Goal: Check status: Check status

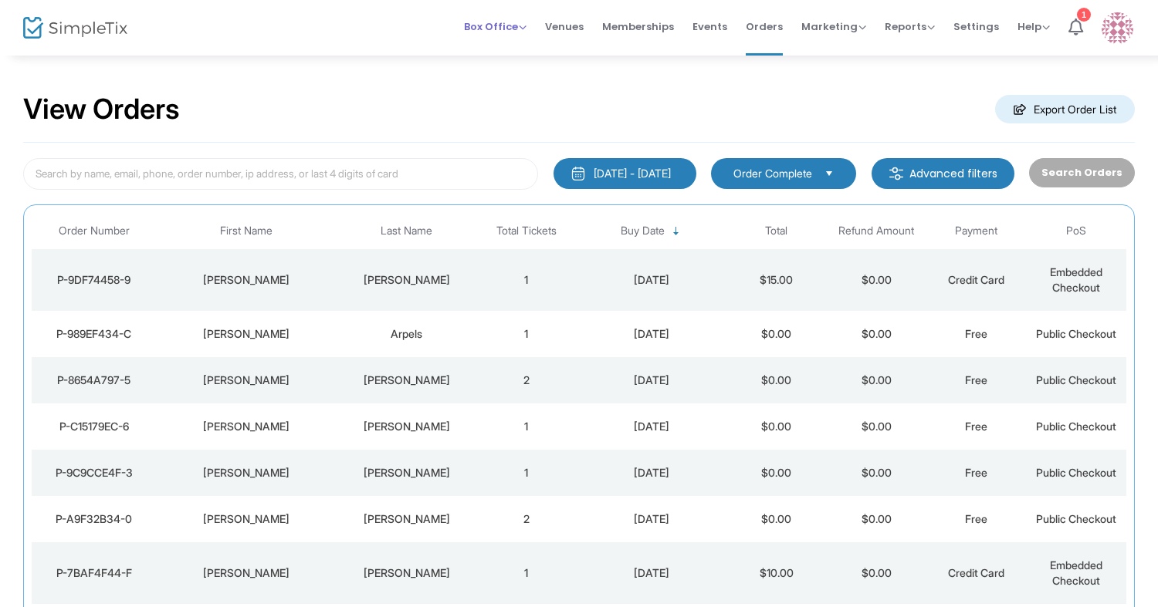
click at [502, 28] on span "Box Office" at bounding box center [495, 26] width 63 height 15
click at [826, 24] on span "Marketing" at bounding box center [833, 26] width 65 height 15
click at [833, 52] on li "Promo Codes" at bounding box center [862, 52] width 123 height 30
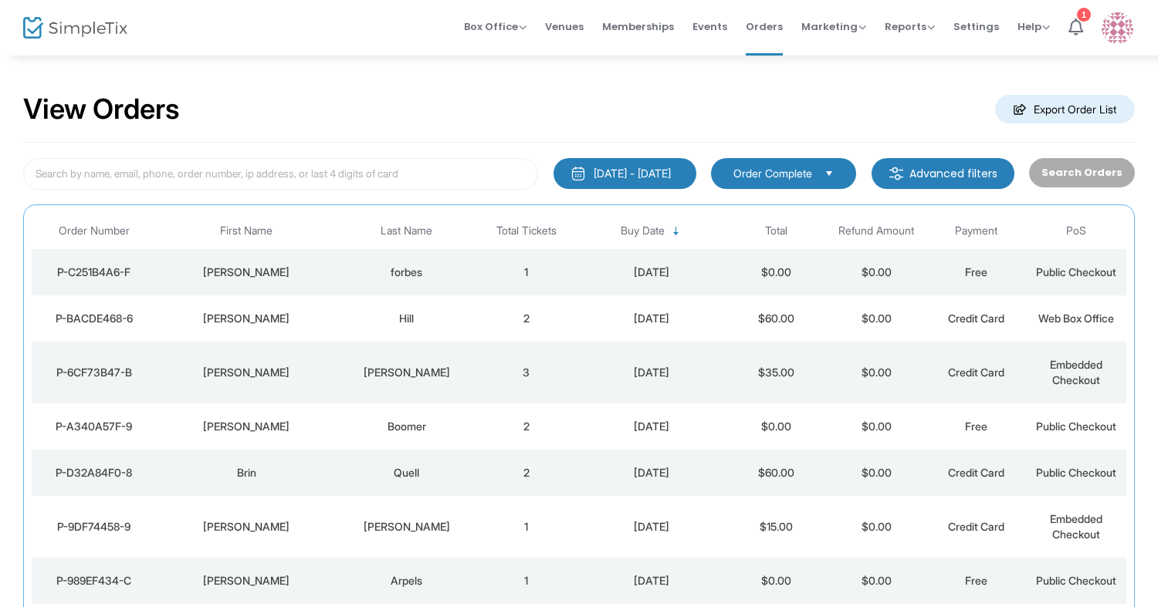
click at [446, 437] on td "Boomer" at bounding box center [406, 427] width 140 height 46
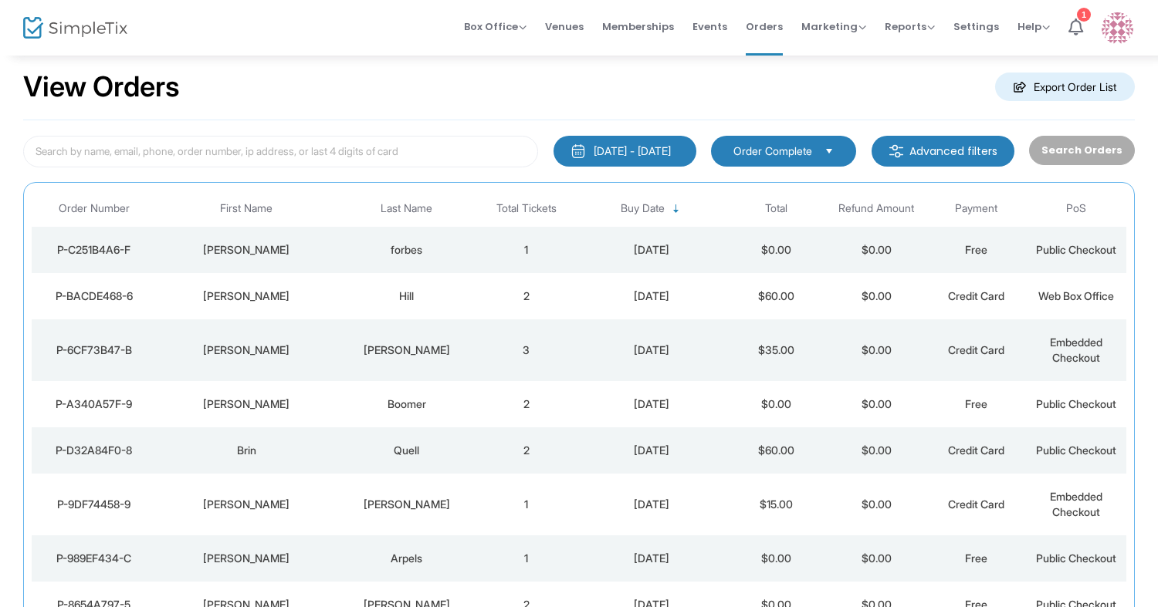
scroll to position [43, 0]
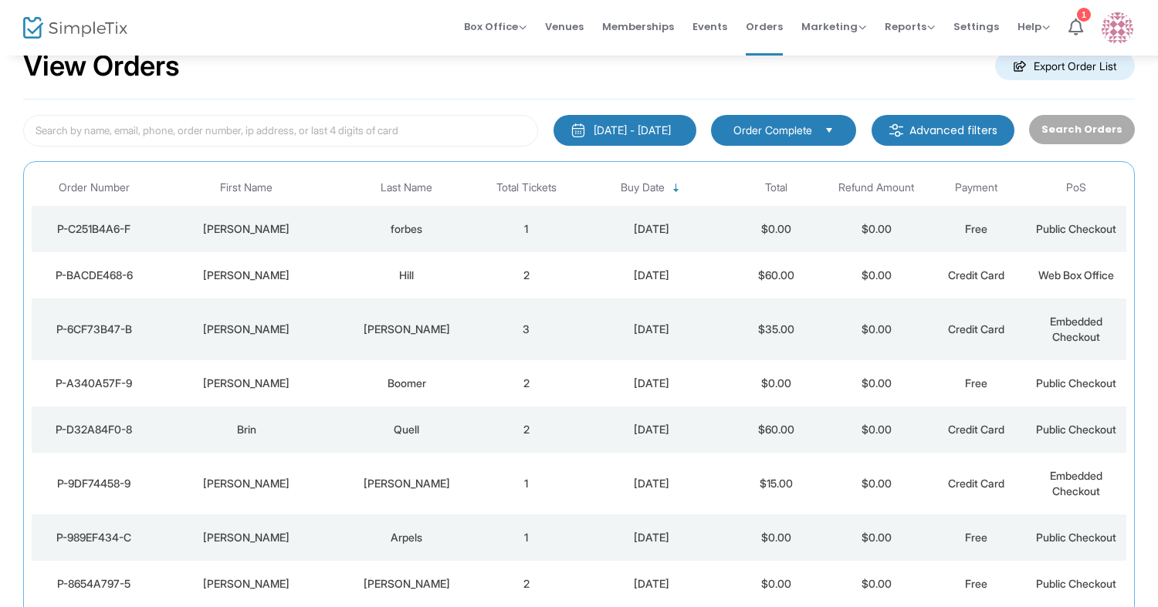
click at [256, 348] on td "[PERSON_NAME]" at bounding box center [247, 330] width 180 height 62
click at [265, 290] on td "[PERSON_NAME]" at bounding box center [247, 275] width 180 height 46
click at [336, 228] on td "[PERSON_NAME]" at bounding box center [247, 229] width 180 height 46
click at [384, 436] on div "Quell" at bounding box center [406, 429] width 132 height 15
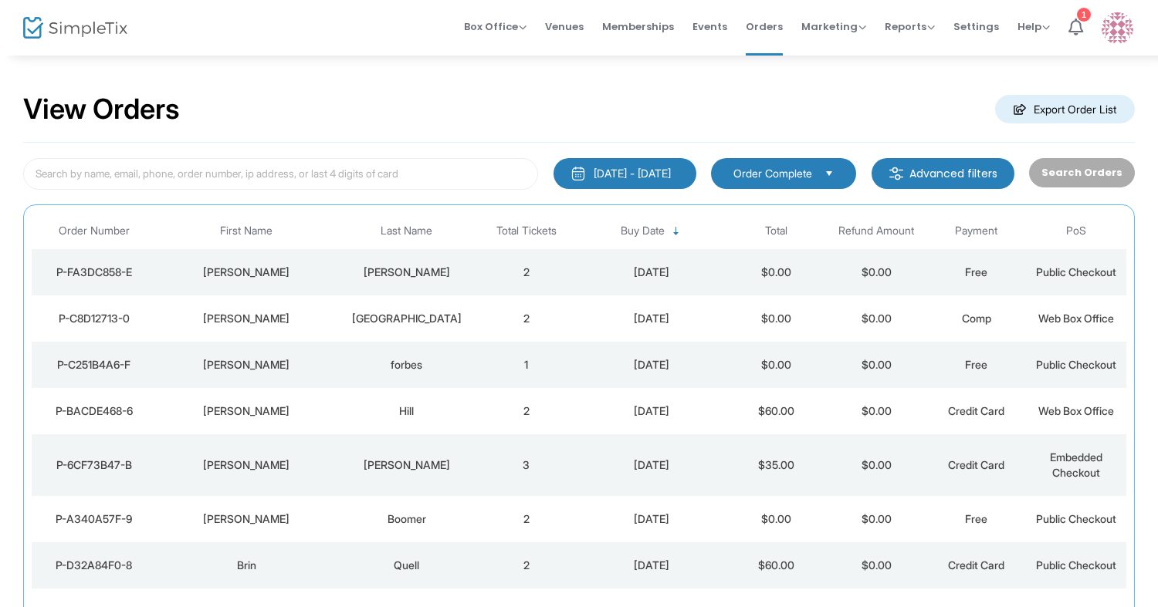
click at [316, 316] on div "[PERSON_NAME]" at bounding box center [247, 318] width 172 height 15
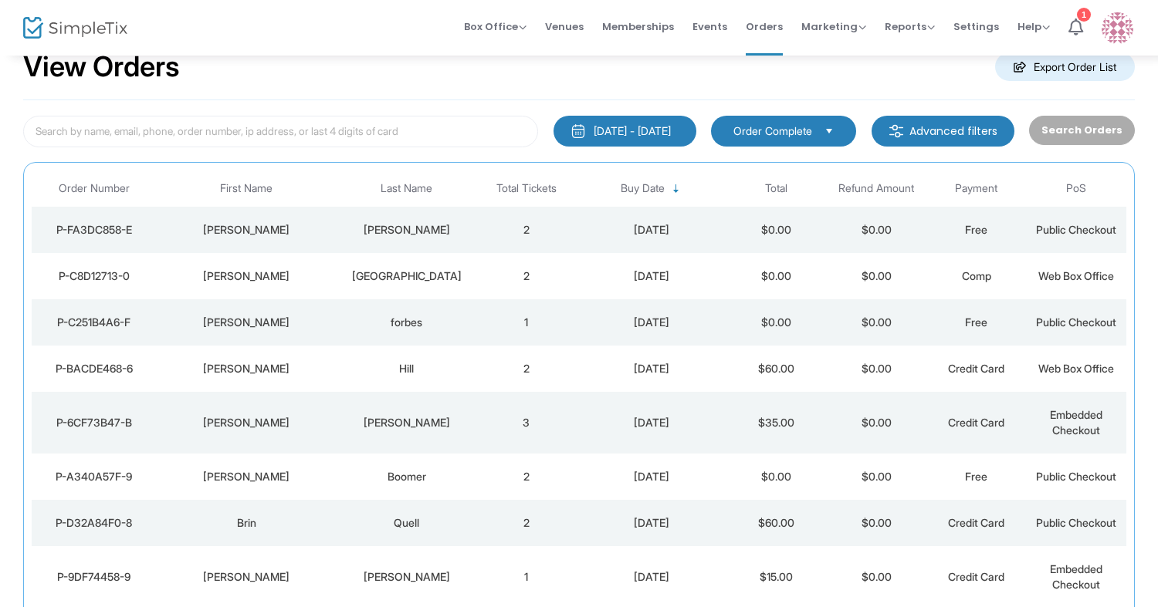
scroll to position [43, 0]
click at [279, 232] on div "[PERSON_NAME]" at bounding box center [247, 228] width 172 height 15
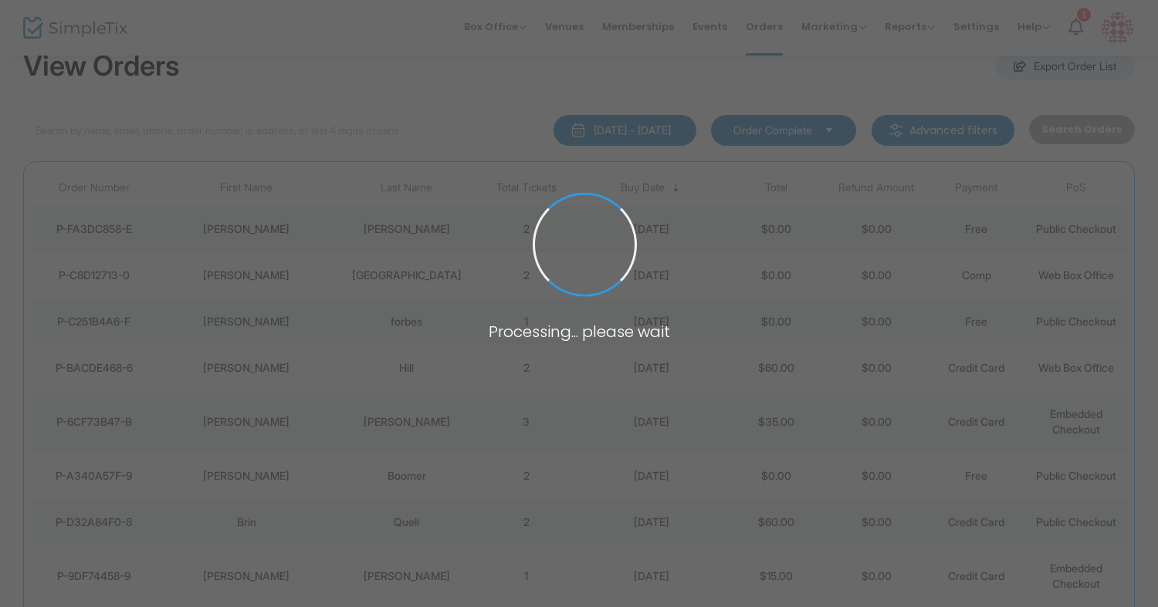
scroll to position [0, 0]
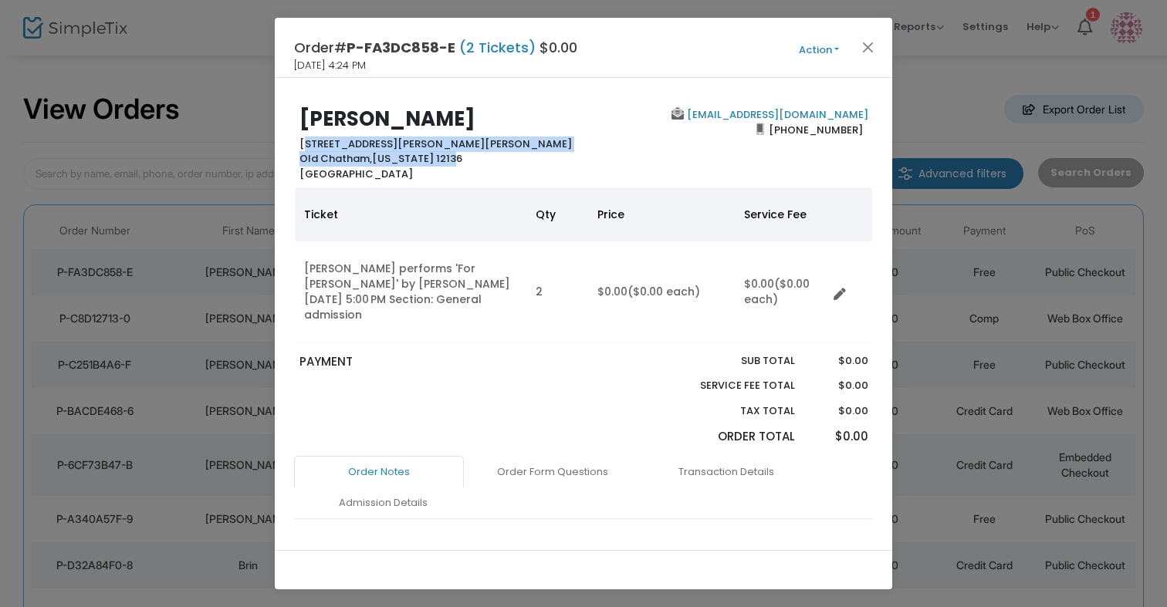
drag, startPoint x: 299, startPoint y: 145, endPoint x: 474, endPoint y: 162, distance: 176.0
click at [474, 162] on div "John Tobias 446 Haddock Hill Rd Old Chatham, New York 12136 United States" at bounding box center [438, 144] width 292 height 74
copy b "446 Haddock Hill Rd Old Chatham, New York 12136"
click at [867, 46] on button "Close" at bounding box center [868, 47] width 20 height 20
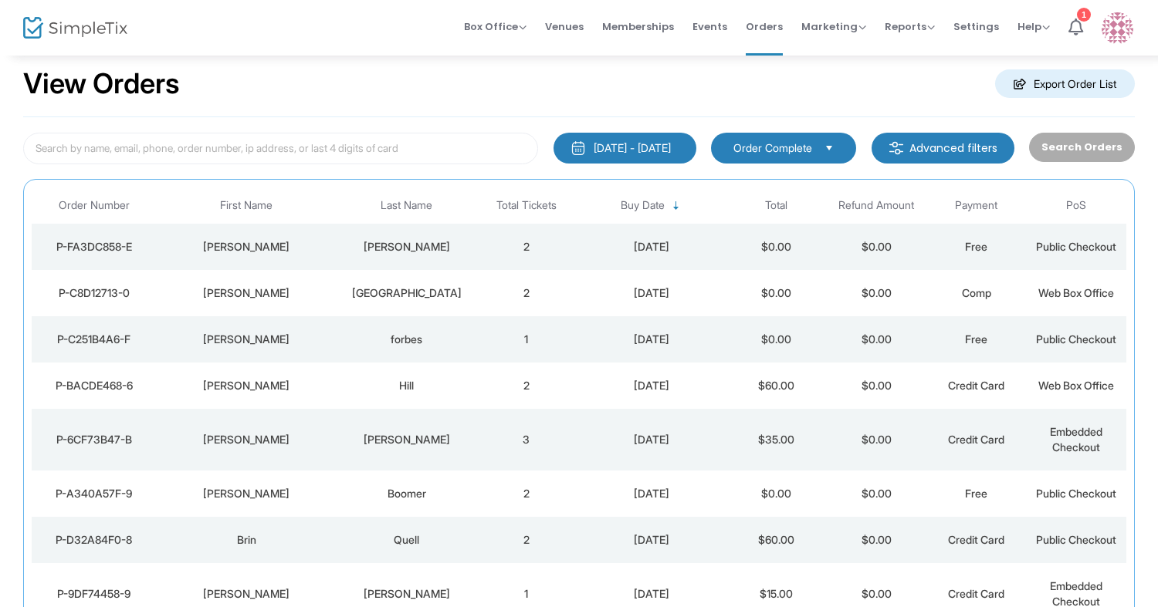
scroll to position [43, 0]
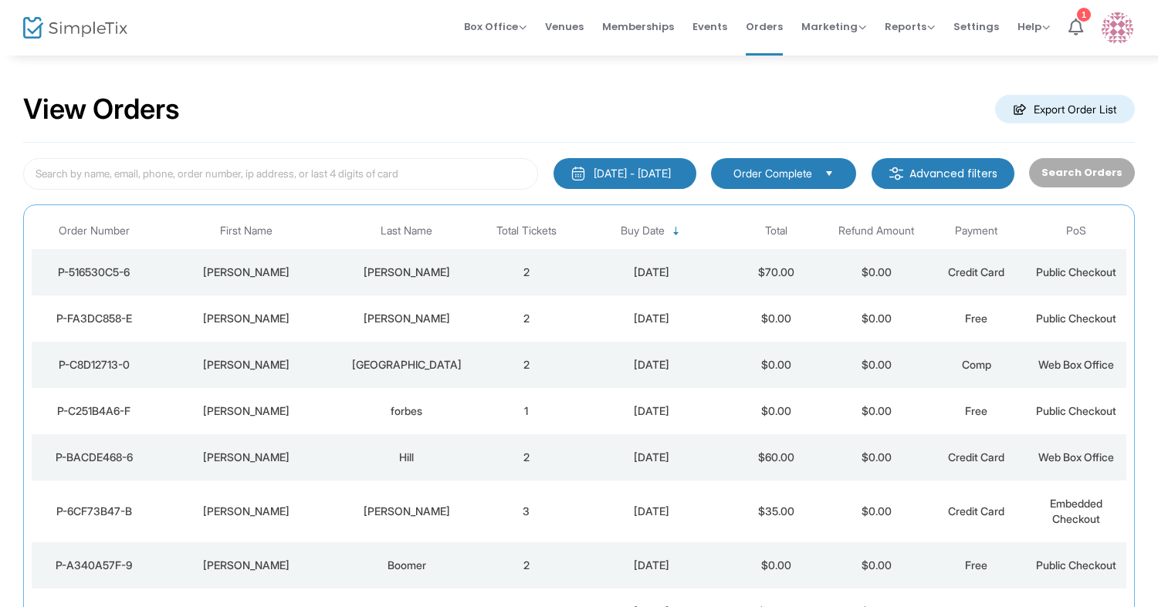
click at [350, 265] on div "[PERSON_NAME]" at bounding box center [406, 272] width 132 height 15
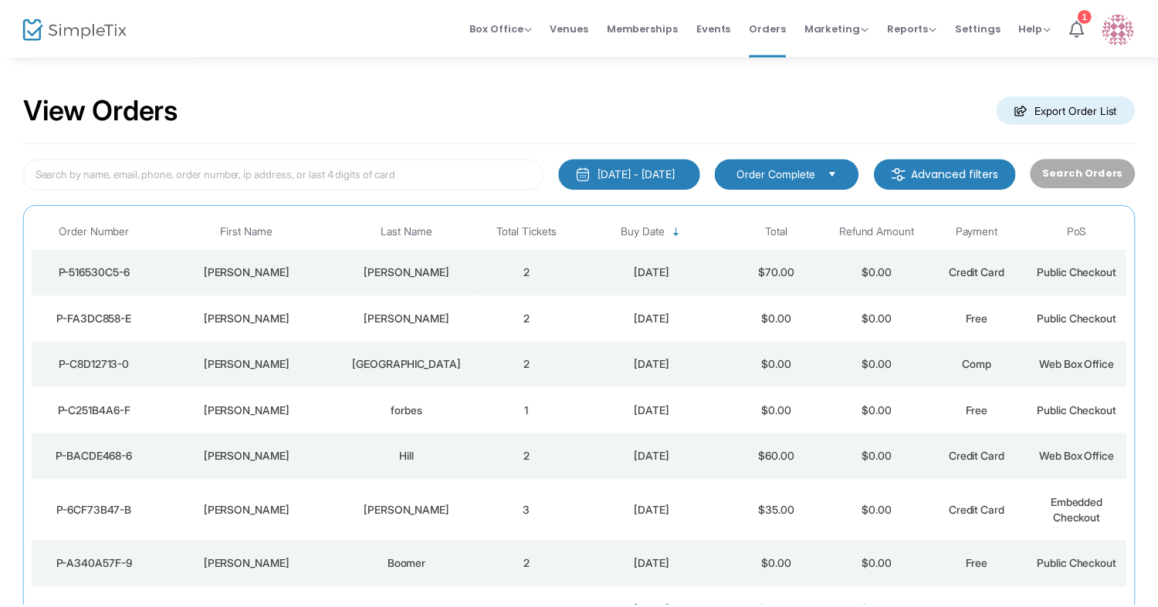
scroll to position [28, 0]
